Goal: Task Accomplishment & Management: Use online tool/utility

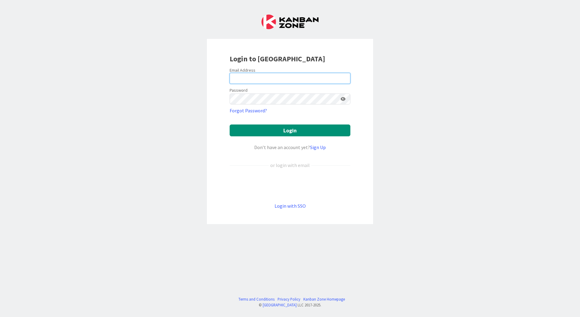
click at [241, 77] on input "email" at bounding box center [290, 78] width 121 height 11
type input "[EMAIL_ADDRESS][PERSON_NAME][DOMAIN_NAME]"
click at [230, 124] on button "Login" at bounding box center [290, 130] width 121 height 12
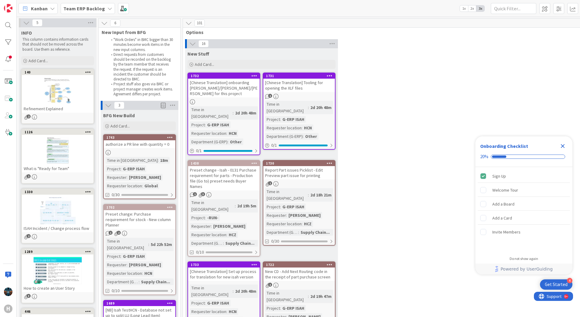
click at [107, 8] on icon at bounding box center [109, 8] width 5 height 5
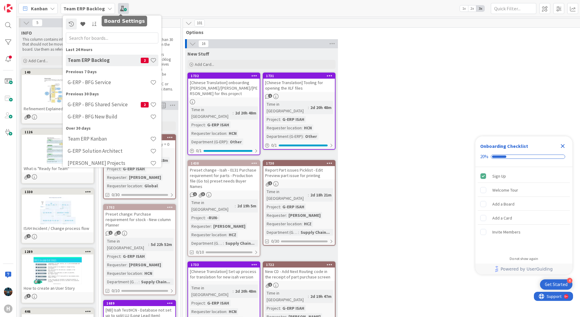
click at [122, 8] on span at bounding box center [123, 8] width 11 height 11
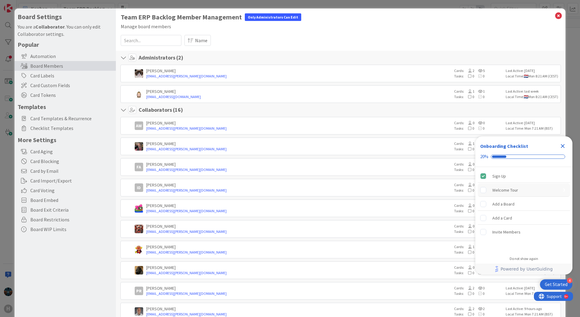
click at [485, 190] on rect "Welcome Tour is incomplete." at bounding box center [483, 190] width 6 height 6
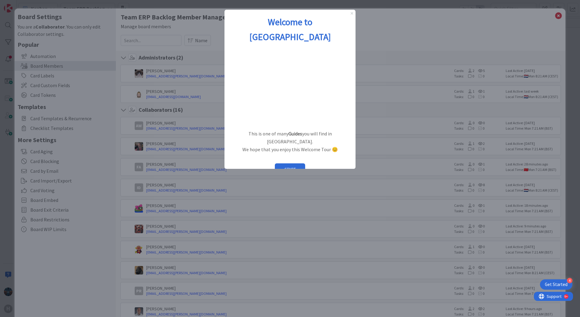
click at [351, 13] on icon "Close Preview" at bounding box center [352, 13] width 2 height 2
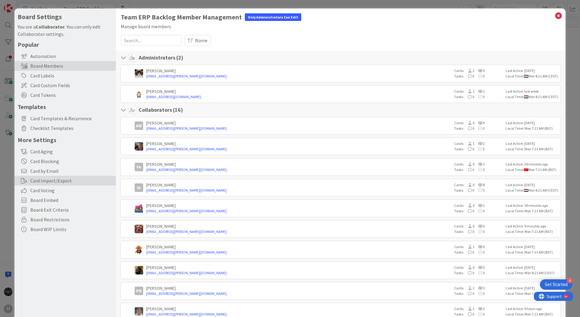
click at [35, 182] on div "Card Import/Export" at bounding box center [65, 181] width 101 height 10
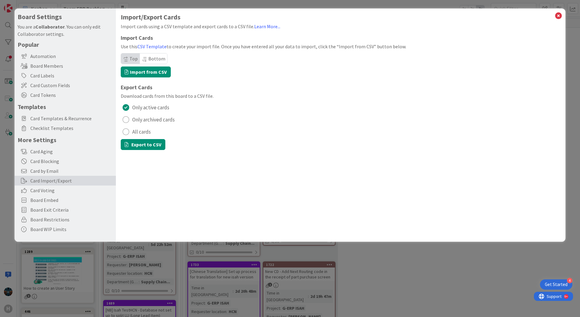
click at [133, 133] on span "All cards" at bounding box center [141, 131] width 19 height 9
click at [136, 144] on button "Export to CSV" at bounding box center [143, 144] width 45 height 11
click at [558, 15] on icon at bounding box center [558, 16] width 8 height 8
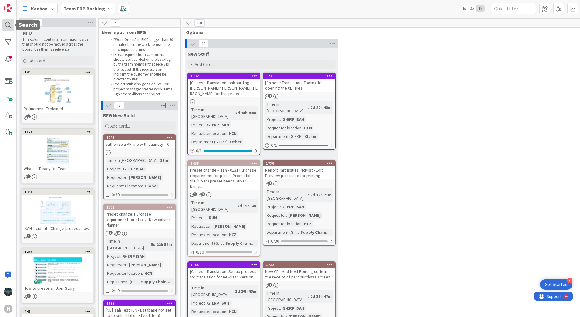
click at [8, 25] on div at bounding box center [8, 25] width 12 height 12
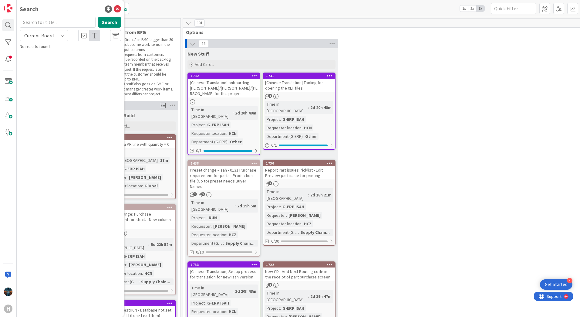
click at [64, 23] on input "text" at bounding box center [58, 22] width 76 height 11
type input "956"
click at [55, 54] on span "P6 - Omega365 Interface" at bounding box center [65, 53] width 45 height 5
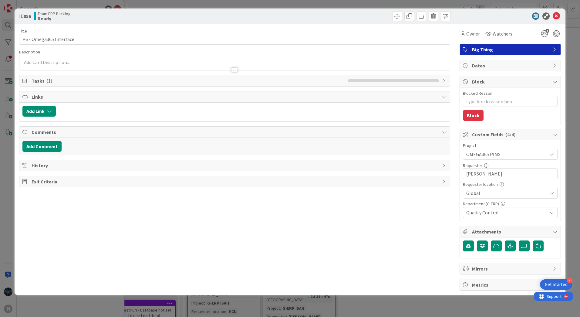
click at [66, 81] on span "Tasks ( 1 )" at bounding box center [188, 80] width 313 height 7
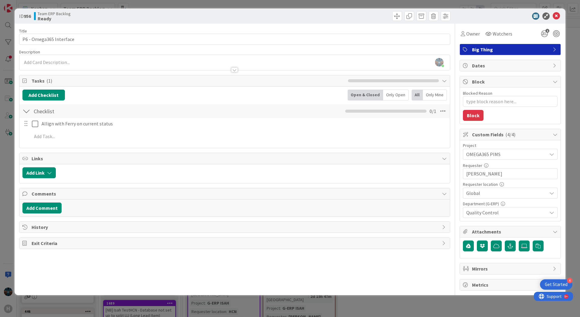
click at [45, 226] on span "History" at bounding box center [235, 226] width 407 height 7
type textarea "x"
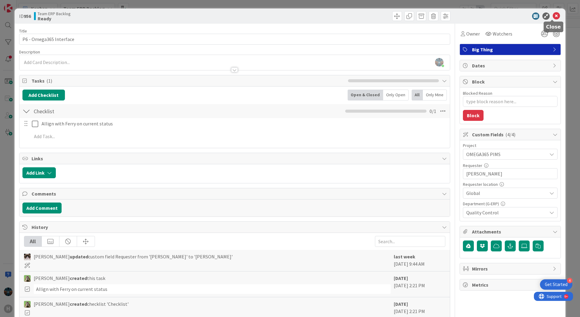
click at [553, 17] on icon at bounding box center [556, 15] width 7 height 7
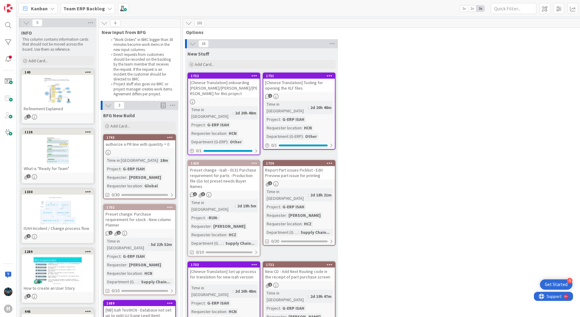
click at [109, 8] on icon at bounding box center [109, 8] width 5 height 5
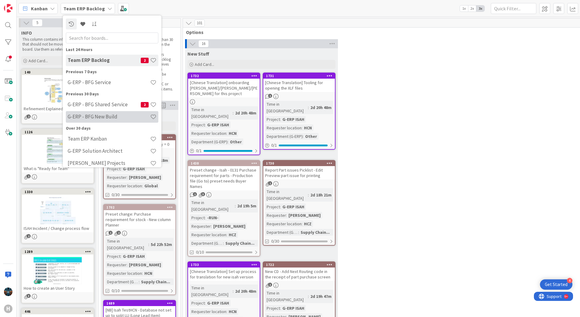
click at [91, 117] on h4 "G-ERP - BFG New Build" at bounding box center [109, 116] width 82 height 6
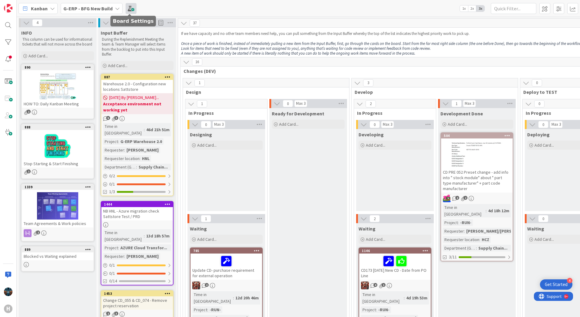
click at [131, 10] on span at bounding box center [131, 8] width 11 height 11
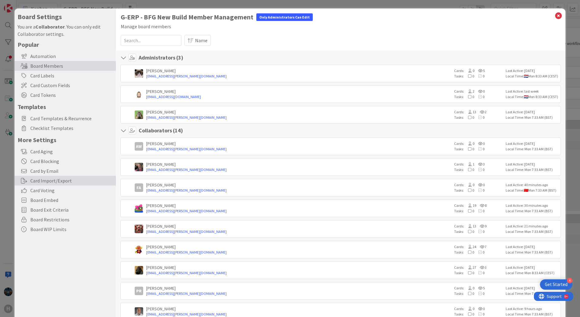
click at [42, 180] on div "Card Import/Export" at bounding box center [65, 181] width 101 height 10
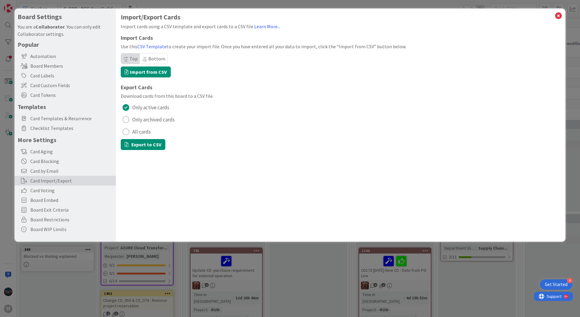
click at [127, 133] on div "radio" at bounding box center [126, 131] width 7 height 7
click at [136, 146] on button "Export to CSV" at bounding box center [143, 144] width 45 height 11
click at [480, 109] on button "Only active cards" at bounding box center [341, 108] width 440 height 10
